Goal: Find specific page/section: Find specific page/section

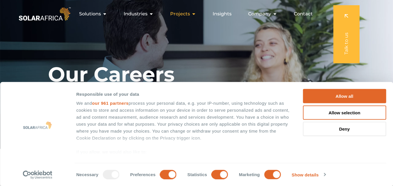
click at [193, 16] on icon "Menu" at bounding box center [193, 14] width 5 height 5
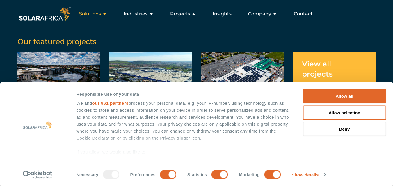
click at [106, 13] on icon "Menu" at bounding box center [104, 14] width 5 height 5
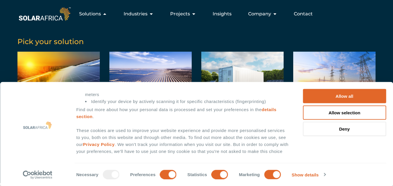
click at [55, 18] on img at bounding box center [44, 14] width 54 height 16
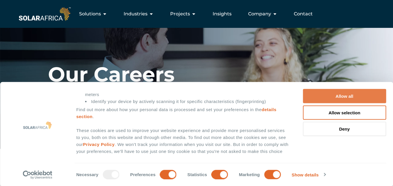
click at [365, 98] on button "Allow all" at bounding box center [344, 96] width 83 height 14
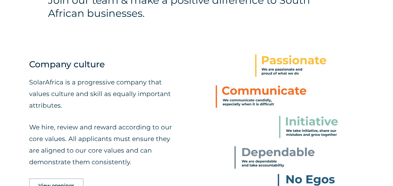
scroll to position [233, 0]
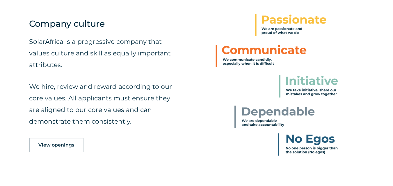
click at [67, 145] on span "View openings" at bounding box center [56, 145] width 36 height 5
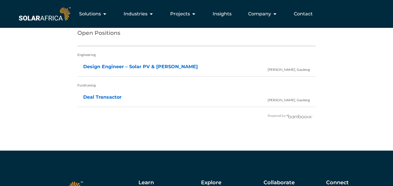
scroll to position [1216, 0]
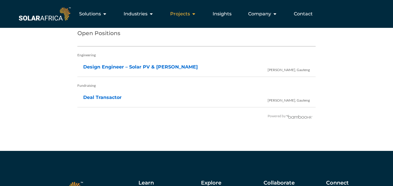
click at [195, 13] on icon "Menu" at bounding box center [193, 14] width 5 height 5
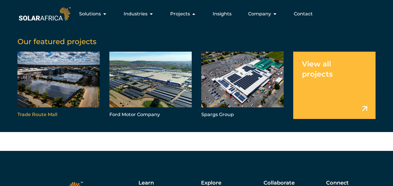
click at [87, 92] on link "Menu" at bounding box center [58, 85] width 82 height 67
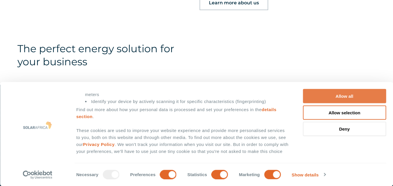
scroll to position [553, 0]
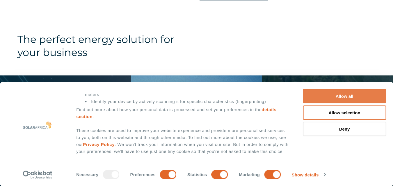
click at [362, 97] on button "Allow all" at bounding box center [344, 96] width 83 height 14
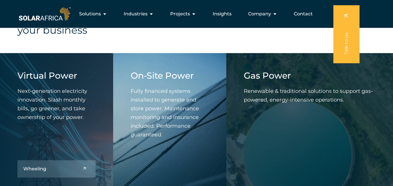
scroll to position [512, 0]
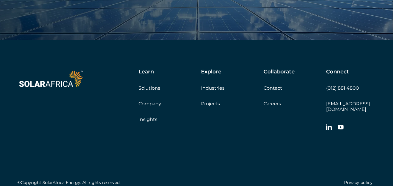
scroll to position [2379, 0]
